Goal: Information Seeking & Learning: Find specific fact

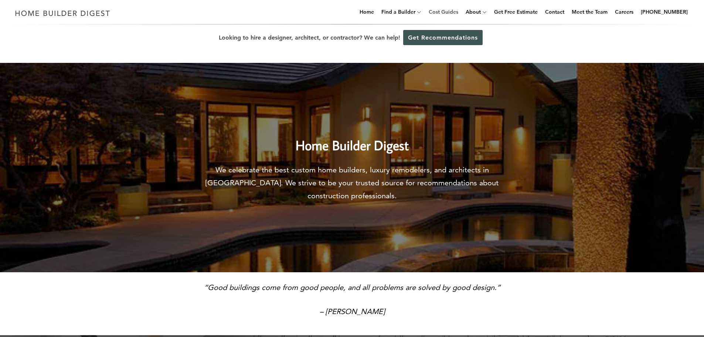
click at [458, 11] on link "Cost Guides" at bounding box center [444, 12] width 36 height 24
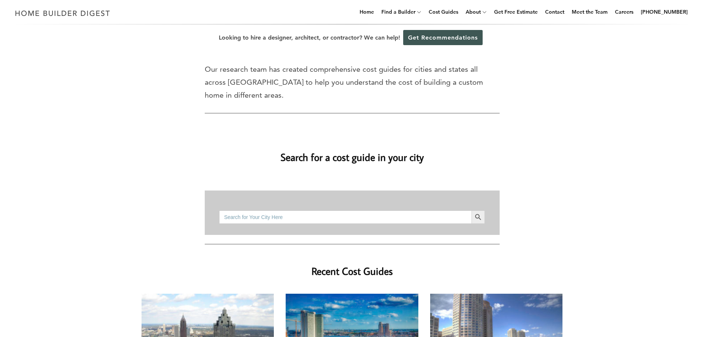
click at [316, 210] on input "Search for:" at bounding box center [345, 216] width 252 height 13
type input "75067"
click at [472, 210] on button "Search Button" at bounding box center [478, 216] width 13 height 13
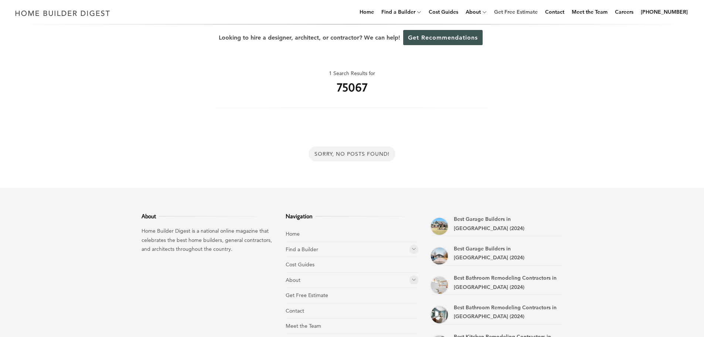
click at [533, 13] on link "Get Free Estimate" at bounding box center [516, 12] width 50 height 24
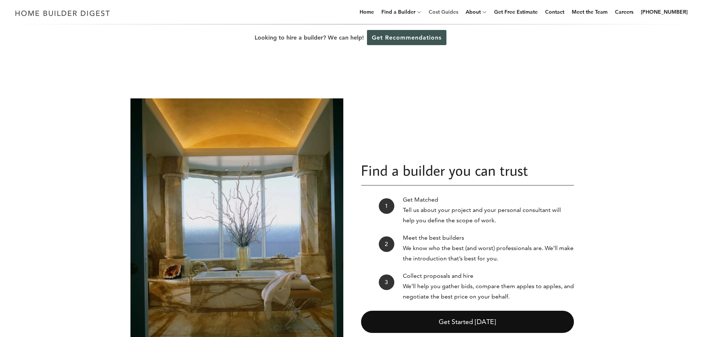
click at [442, 13] on link "Cost Guides" at bounding box center [444, 12] width 36 height 24
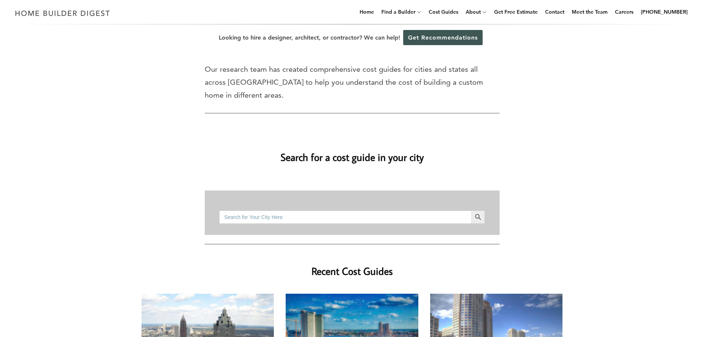
click at [302, 210] on input "Search for:" at bounding box center [345, 216] width 252 height 13
click at [304, 210] on input "Search for:" at bounding box center [345, 216] width 252 height 13
click at [476, 210] on span "submit" at bounding box center [478, 216] width 13 height 13
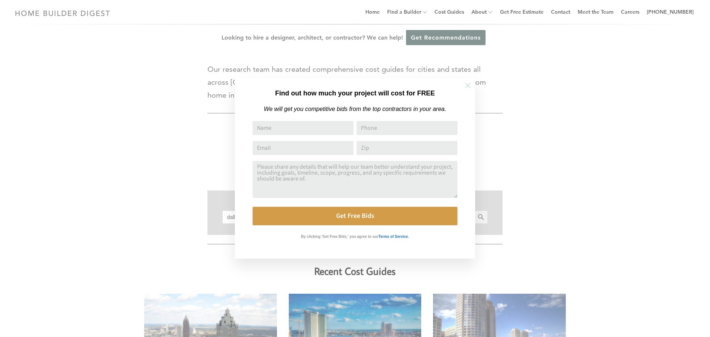
click at [469, 87] on icon at bounding box center [468, 85] width 8 height 8
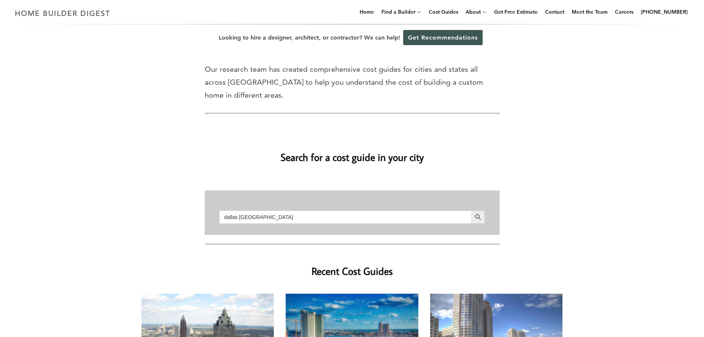
click at [339, 210] on input "dallas tx" at bounding box center [345, 216] width 252 height 13
click at [338, 210] on input "dallas tx" at bounding box center [345, 216] width 252 height 13
type input "d"
type input "[GEOGRAPHIC_DATA], [GEOGRAPHIC_DATA]"
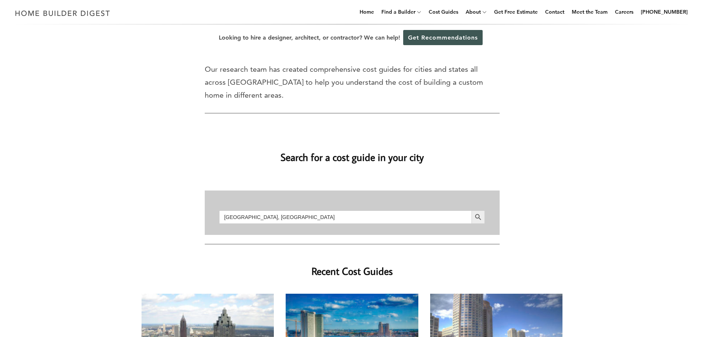
click at [472, 210] on button "Search Button" at bounding box center [478, 216] width 13 height 13
click at [268, 210] on input "[GEOGRAPHIC_DATA], [GEOGRAPHIC_DATA]" at bounding box center [345, 216] width 252 height 13
type input "c"
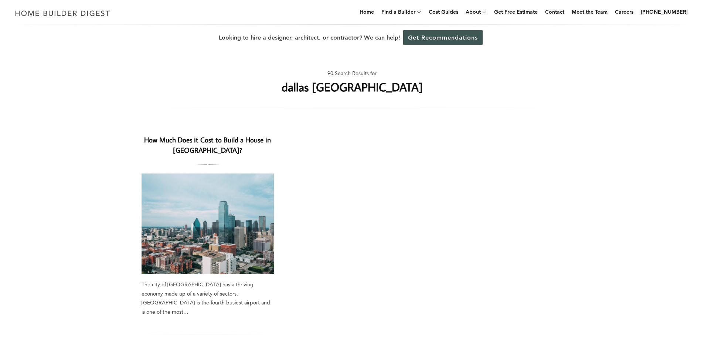
click at [207, 137] on link "How Much Does it Cost to Build a House in [GEOGRAPHIC_DATA]?" at bounding box center [207, 145] width 127 height 20
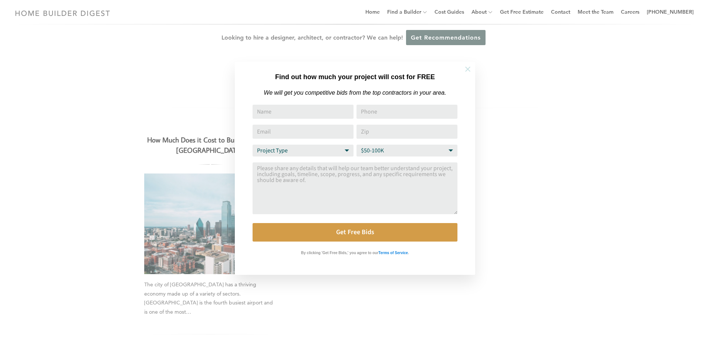
drag, startPoint x: 468, startPoint y: 71, endPoint x: 463, endPoint y: 72, distance: 4.9
click at [468, 71] on icon at bounding box center [468, 69] width 8 height 8
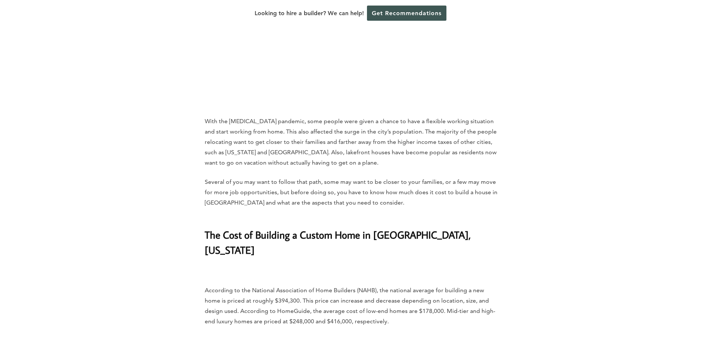
scroll to position [629, 0]
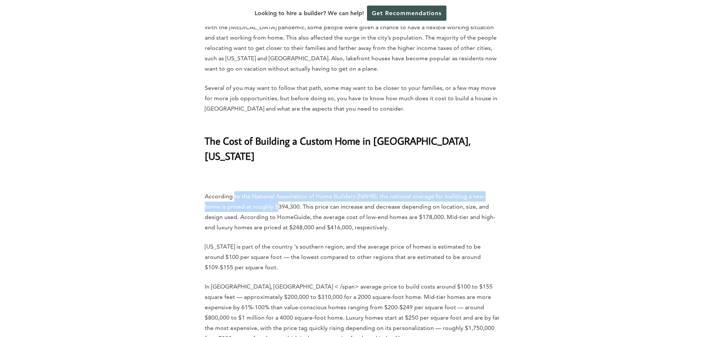
drag, startPoint x: 233, startPoint y: 152, endPoint x: 260, endPoint y: 159, distance: 27.4
click at [260, 191] on p "According to the National Association of Home Builders (NAHB), the national ave…" at bounding box center [352, 211] width 295 height 41
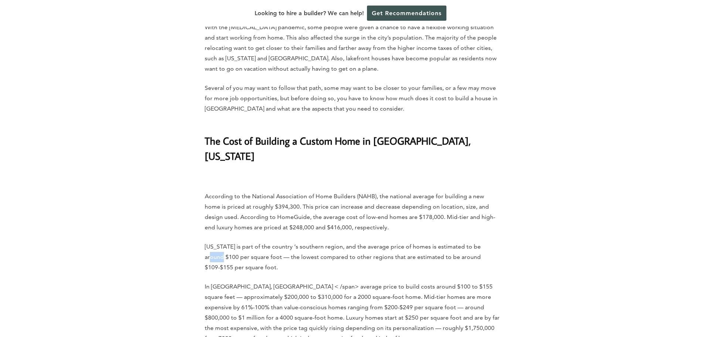
drag, startPoint x: 486, startPoint y: 203, endPoint x: 501, endPoint y: 202, distance: 16.0
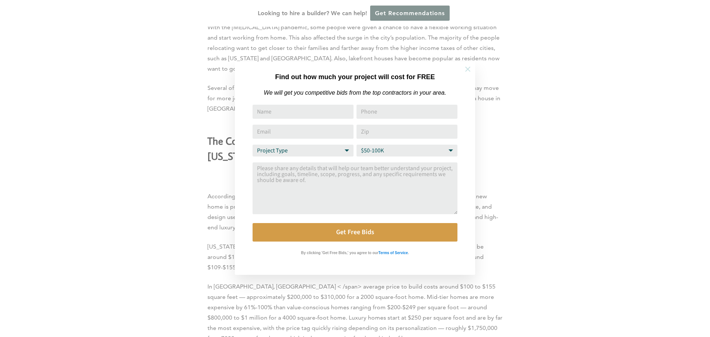
click at [468, 70] on icon at bounding box center [467, 69] width 5 height 5
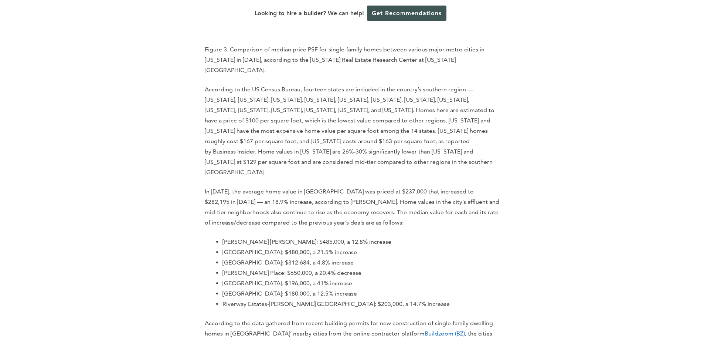
scroll to position [1812, 0]
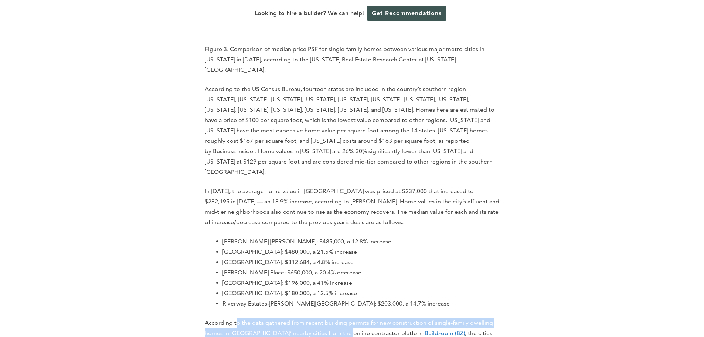
drag, startPoint x: 238, startPoint y: 229, endPoint x: 339, endPoint y: 247, distance: 103.2
click at [339, 318] on p "According to the data gathered from recent building permits for new constructio…" at bounding box center [352, 333] width 295 height 31
click at [342, 318] on p "According to the data gathered from recent building permits for new constructio…" at bounding box center [352, 333] width 295 height 31
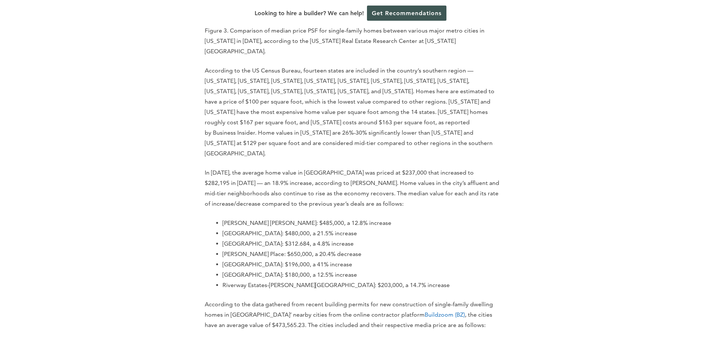
scroll to position [1849, 0]
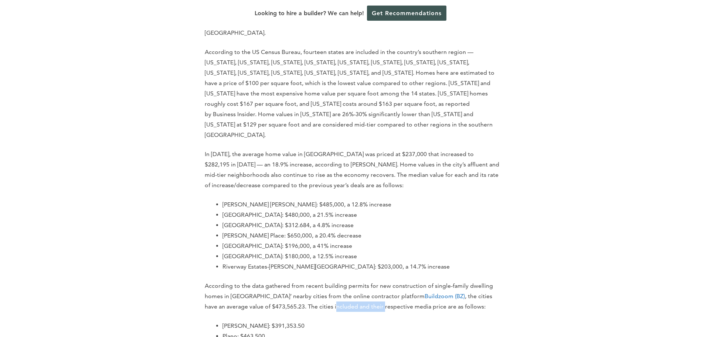
drag, startPoint x: 291, startPoint y: 217, endPoint x: 341, endPoint y: 217, distance: 49.6
click at [341, 281] on p "According to the data gathered from recent building permits for new constructio…" at bounding box center [352, 296] width 295 height 31
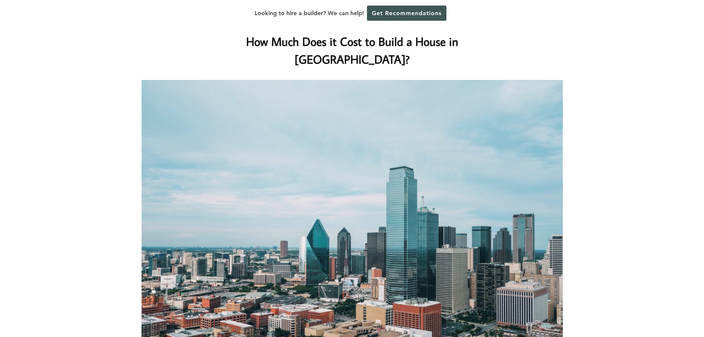
scroll to position [0, 0]
